Goal: Obtain resource: Download file/media

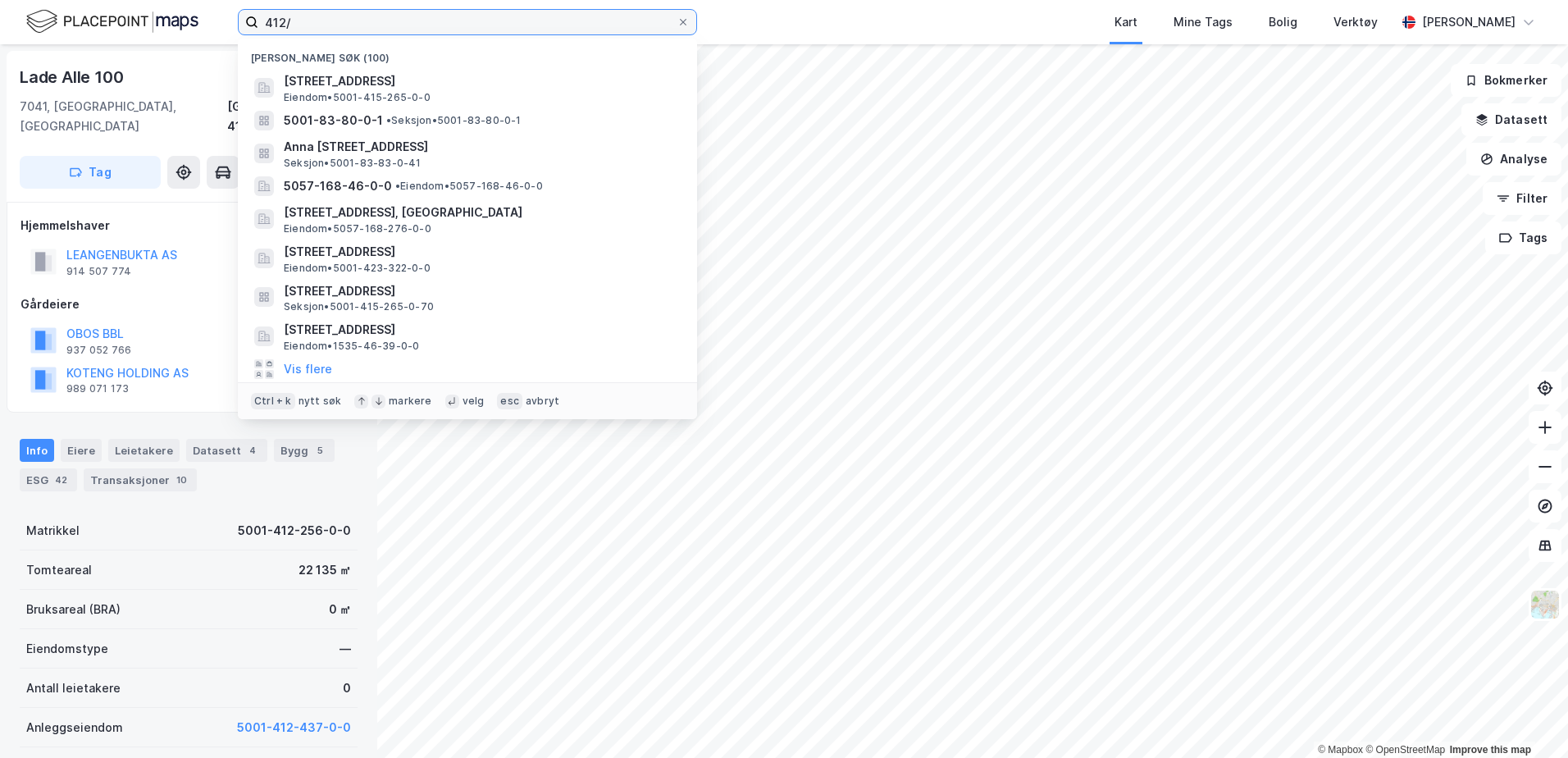
drag, startPoint x: 300, startPoint y: 24, endPoint x: 245, endPoint y: 27, distance: 55.1
click at [245, 27] on label "412/" at bounding box center [468, 22] width 460 height 26
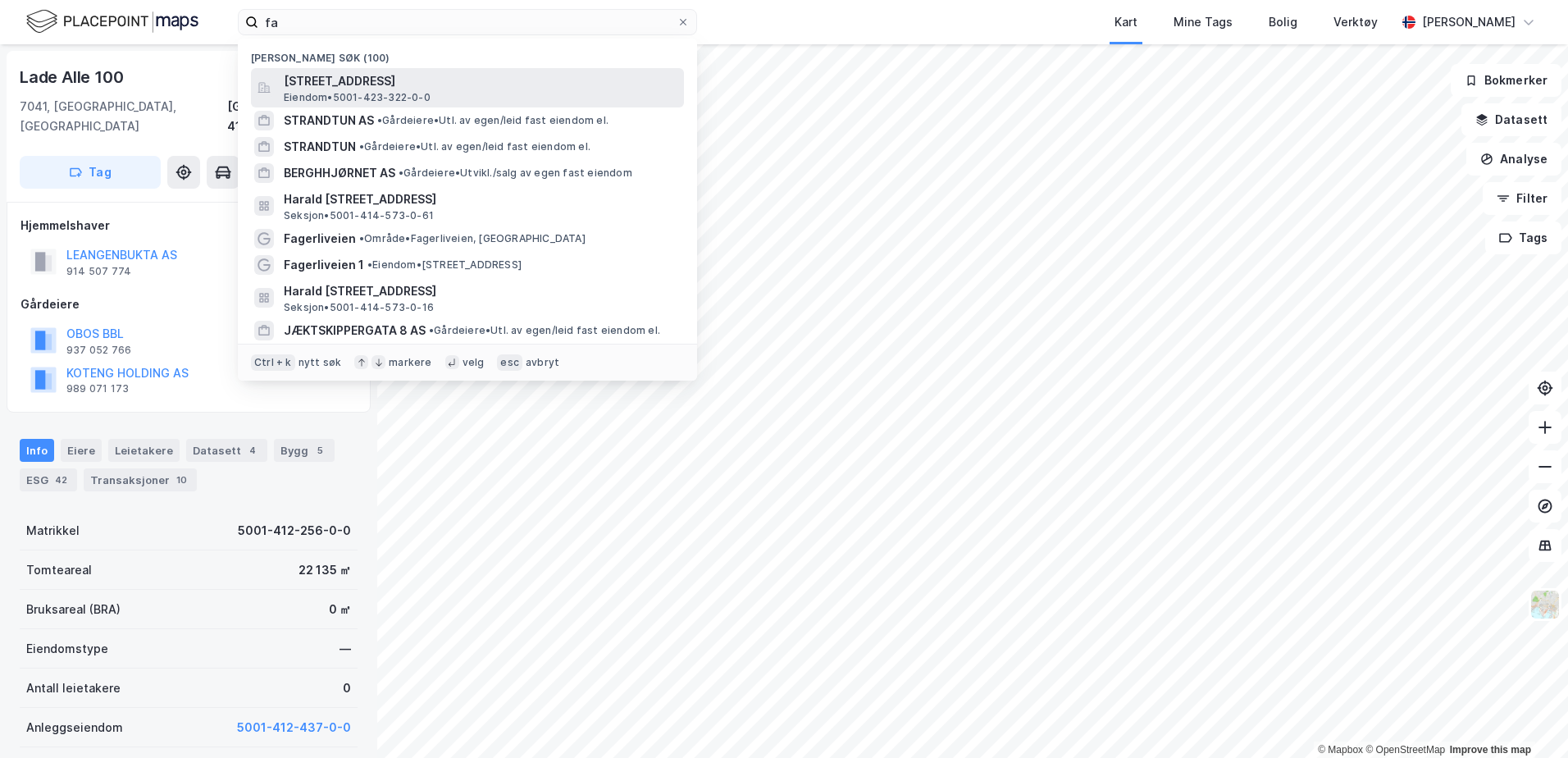
click at [332, 76] on span "[STREET_ADDRESS]" at bounding box center [481, 81] width 394 height 20
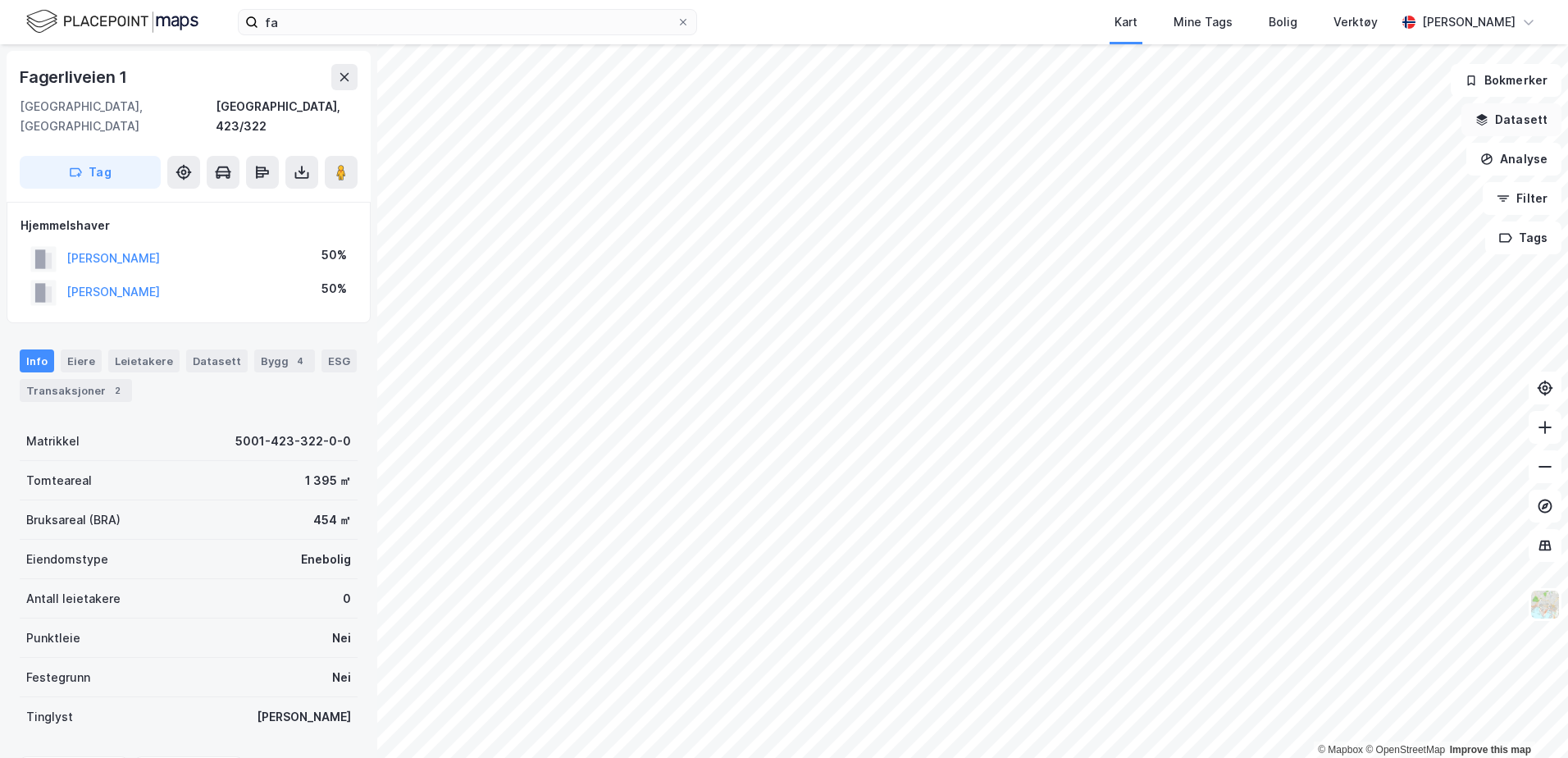
click at [1534, 120] on button "Datasett" at bounding box center [1512, 120] width 100 height 33
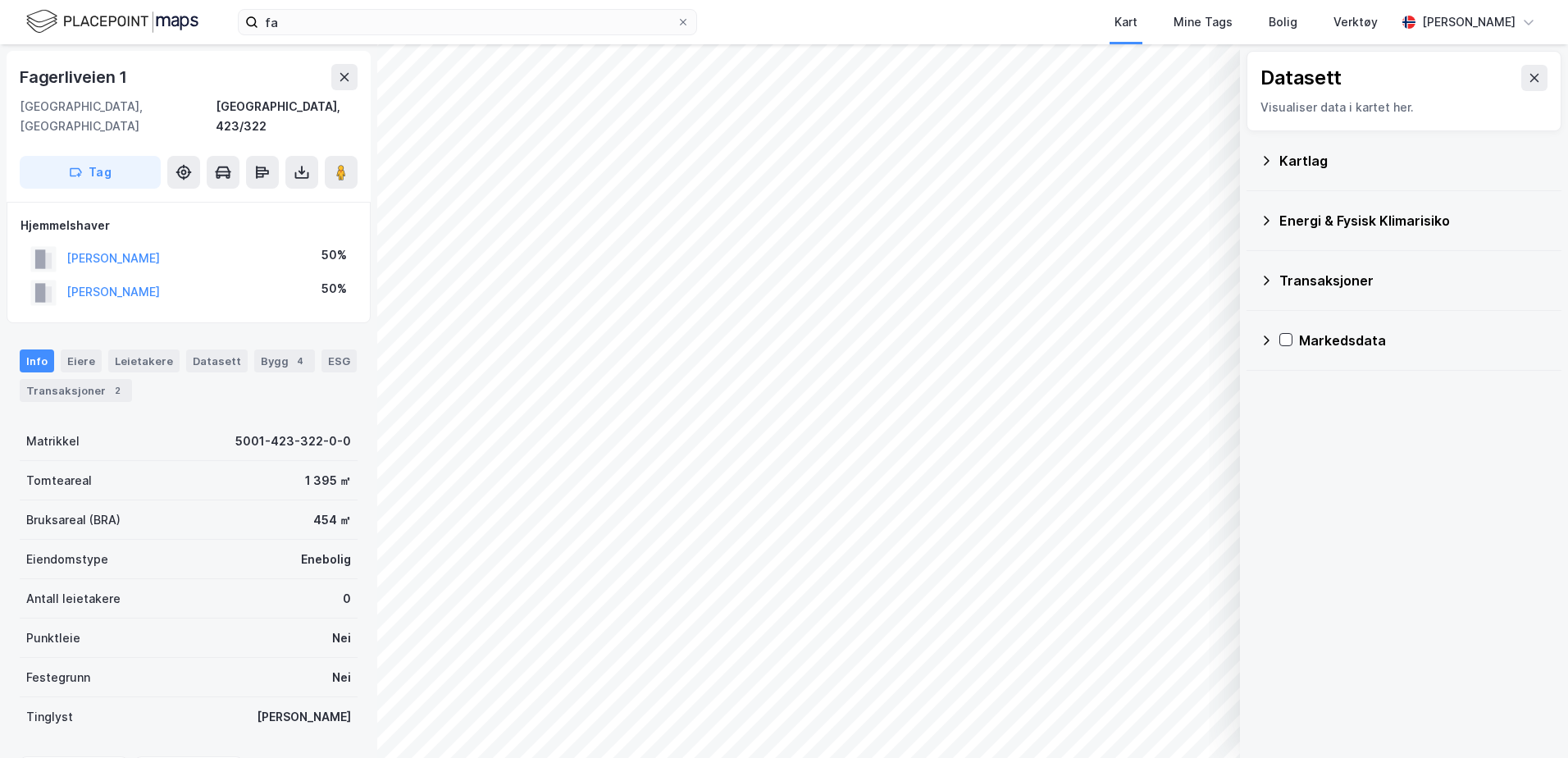
click at [1275, 170] on div "Kartlag" at bounding box center [1405, 161] width 289 height 39
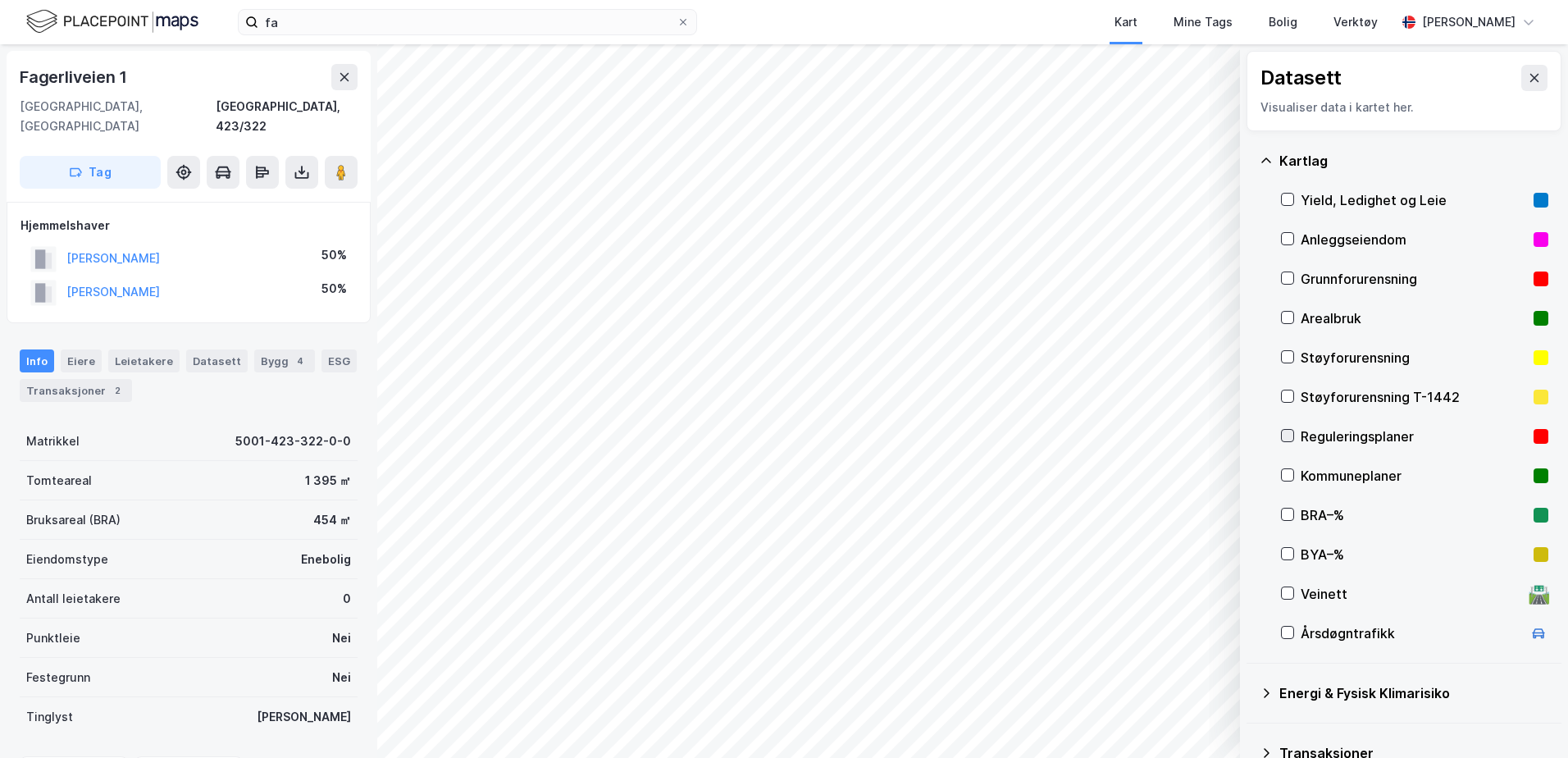
click at [1291, 438] on icon at bounding box center [1288, 436] width 11 height 11
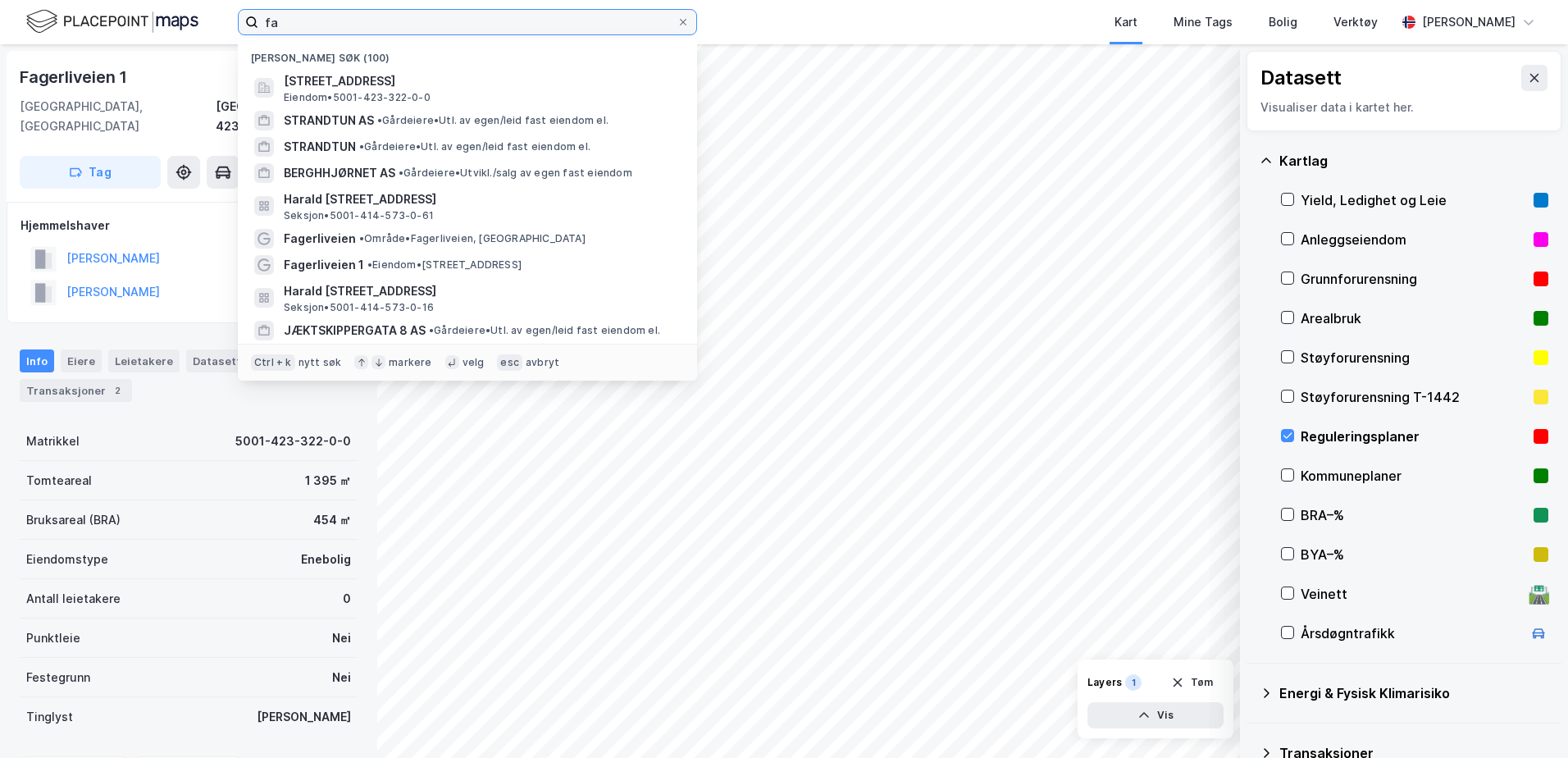
drag, startPoint x: 302, startPoint y: 30, endPoint x: 263, endPoint y: 30, distance: 39.0
click at [263, 30] on input "fa" at bounding box center [468, 22] width 419 height 25
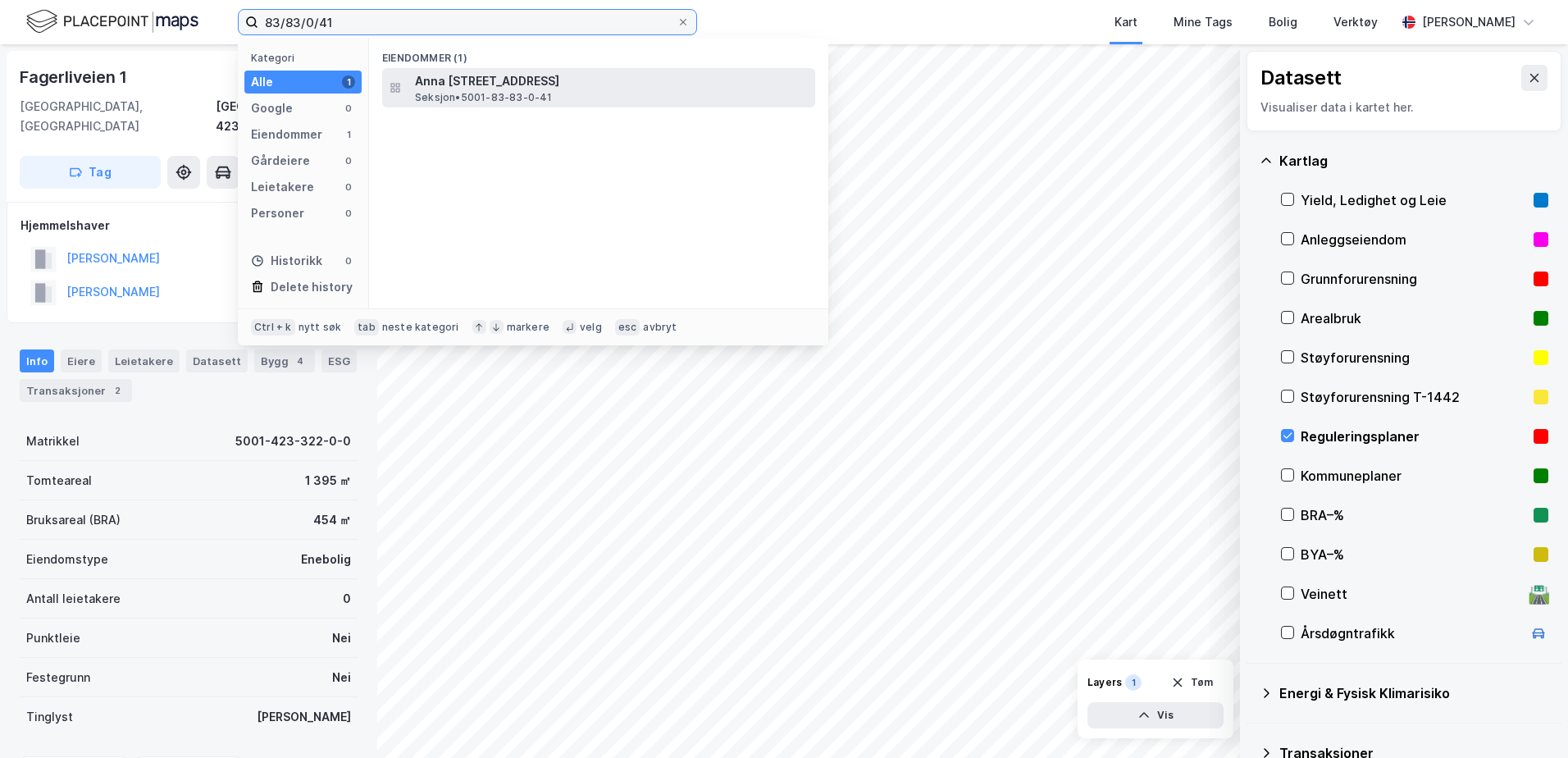
type input "83/83/0/41"
click at [566, 98] on div "[PERSON_NAME][STREET_ADDRESS] • 5001-83-83-0-41" at bounding box center [614, 88] width 397 height 33
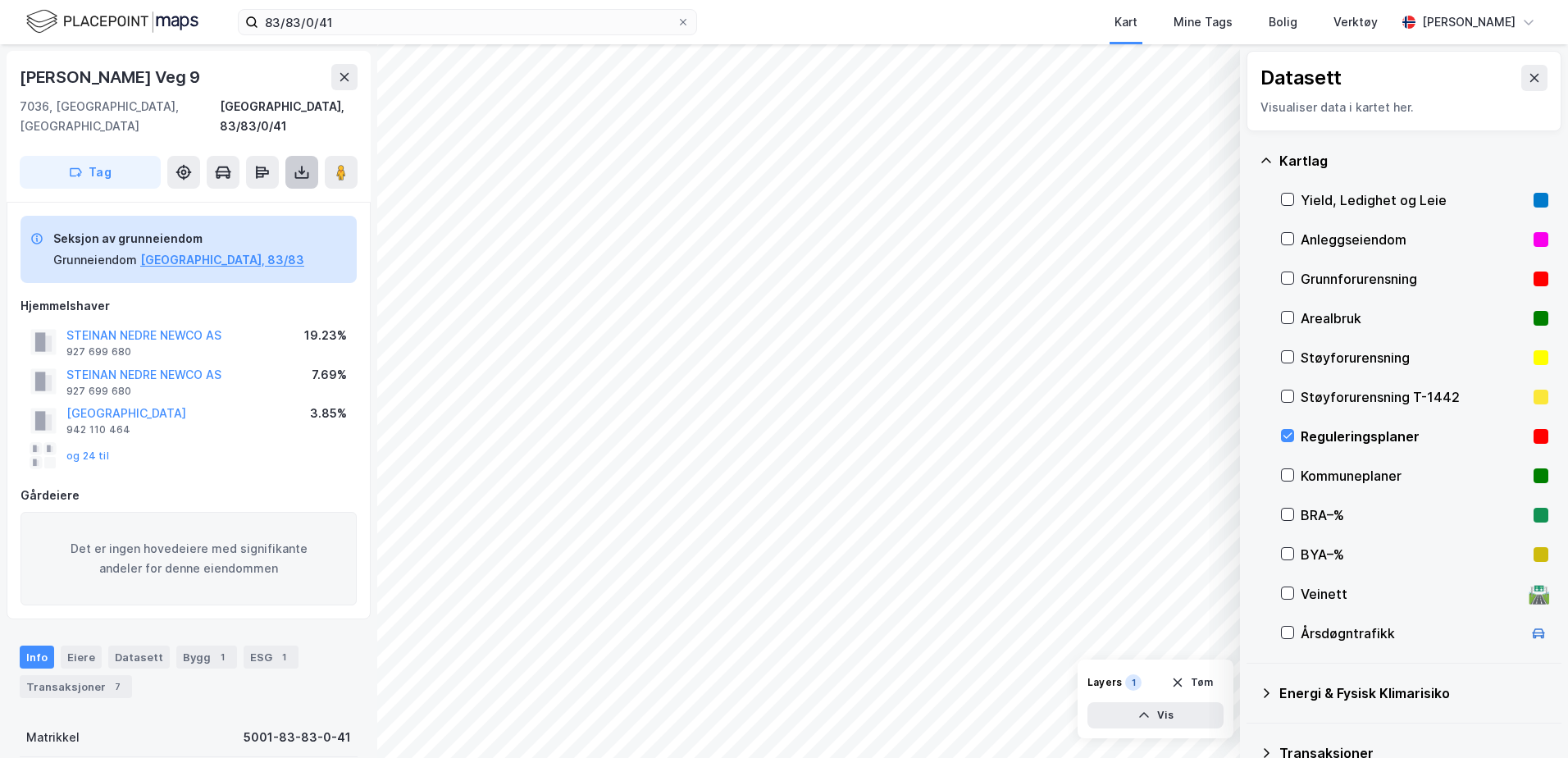
click at [296, 172] on icon at bounding box center [302, 176] width 14 height 7
click at [257, 199] on div "Last ned grunnbok" at bounding box center [221, 205] width 95 height 13
